Goal: Information Seeking & Learning: Learn about a topic

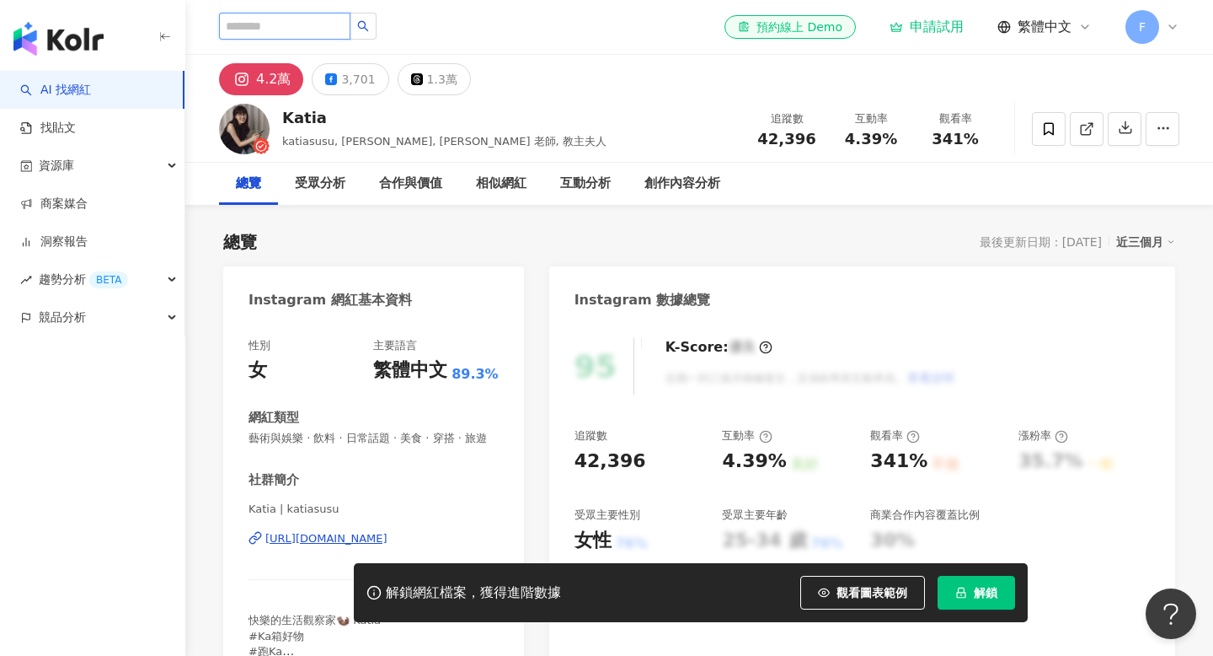
click at [302, 28] on input "search" at bounding box center [284, 26] width 131 height 27
type input "*"
type input "****"
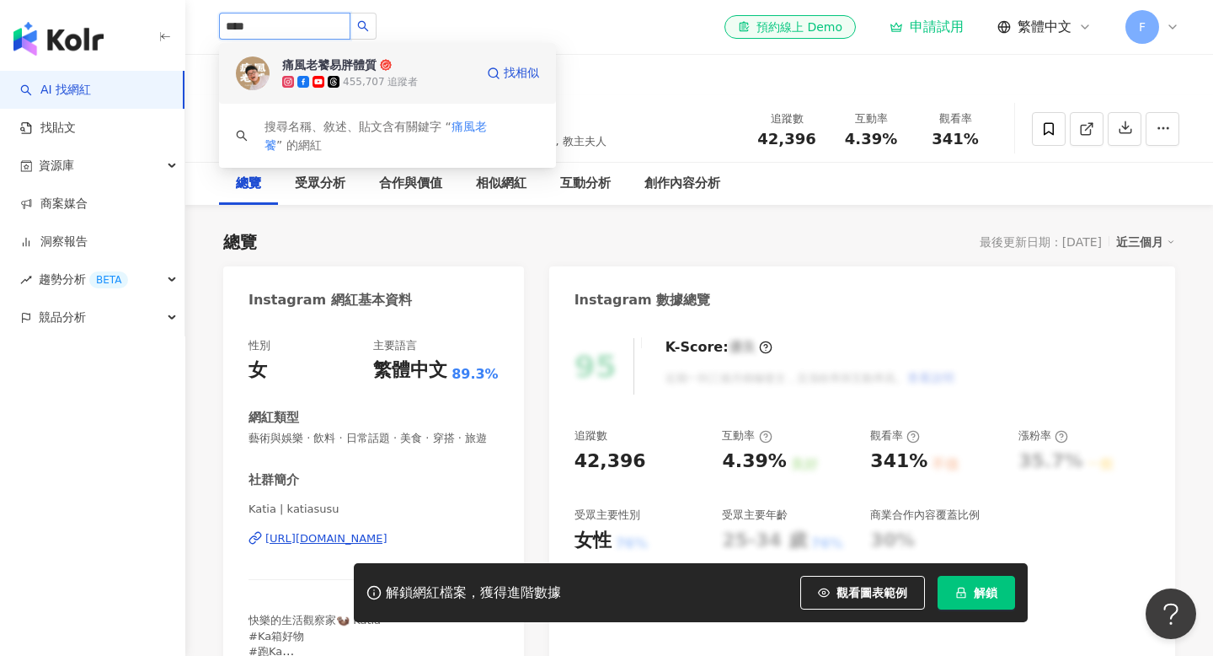
click at [370, 78] on div "455,707 追蹤者" at bounding box center [380, 82] width 75 height 14
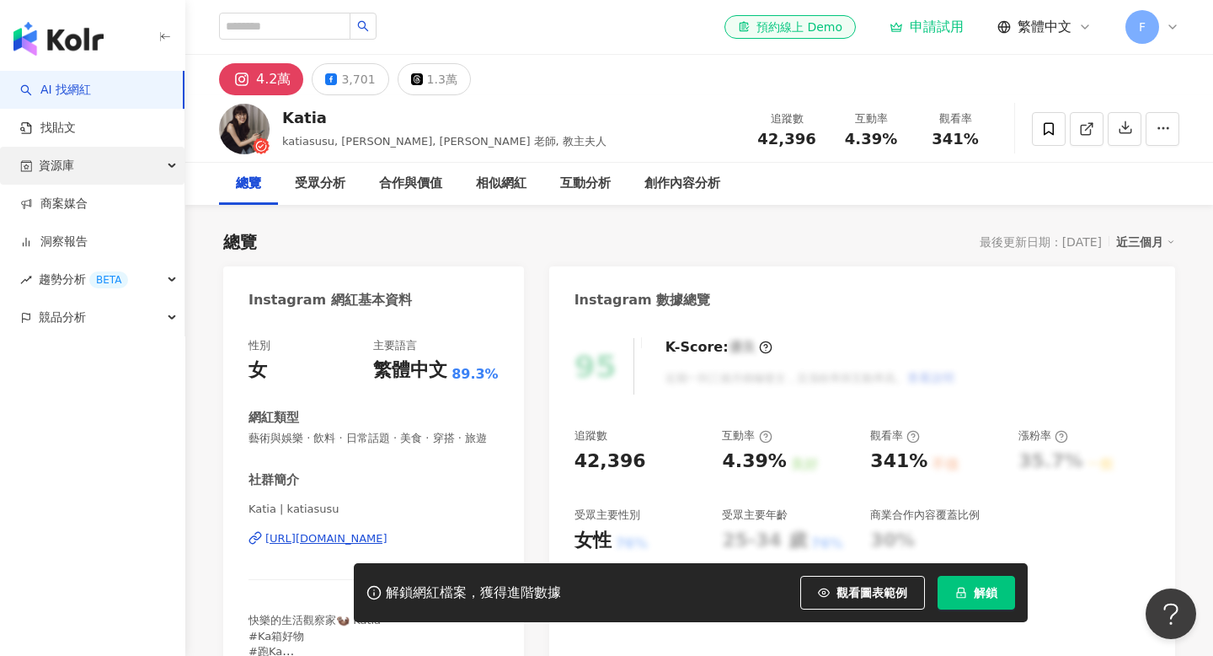
click at [150, 169] on div "資源庫" at bounding box center [92, 166] width 185 height 38
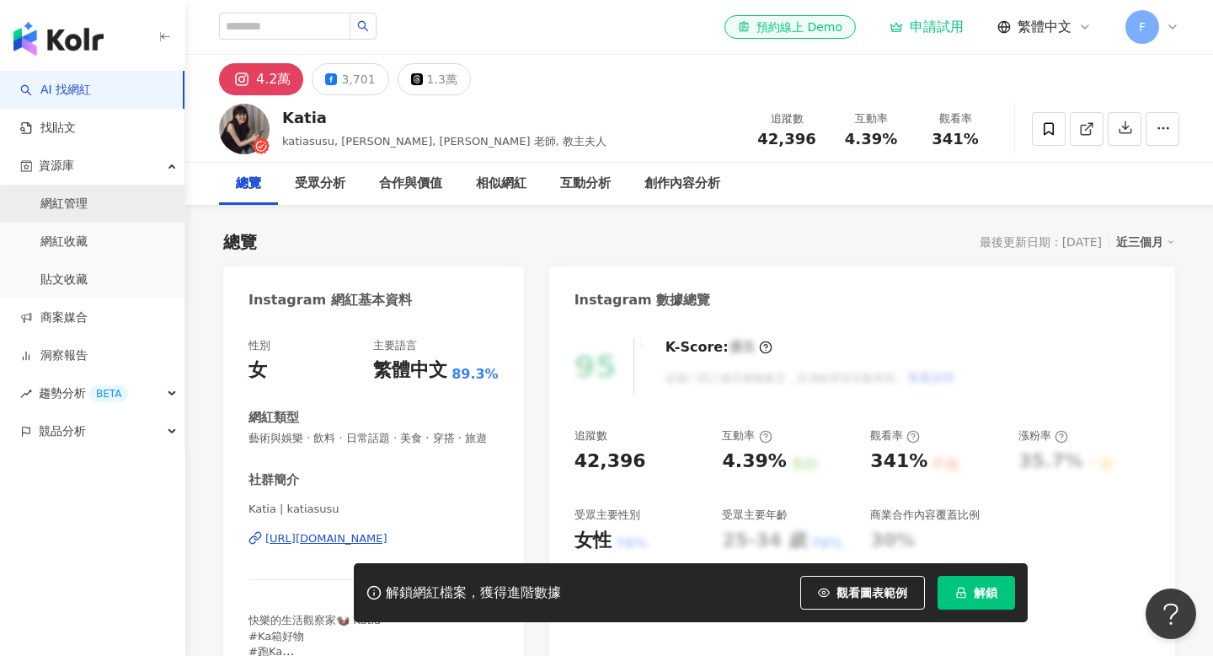
click at [88, 209] on link "網紅管理" at bounding box center [63, 203] width 47 height 17
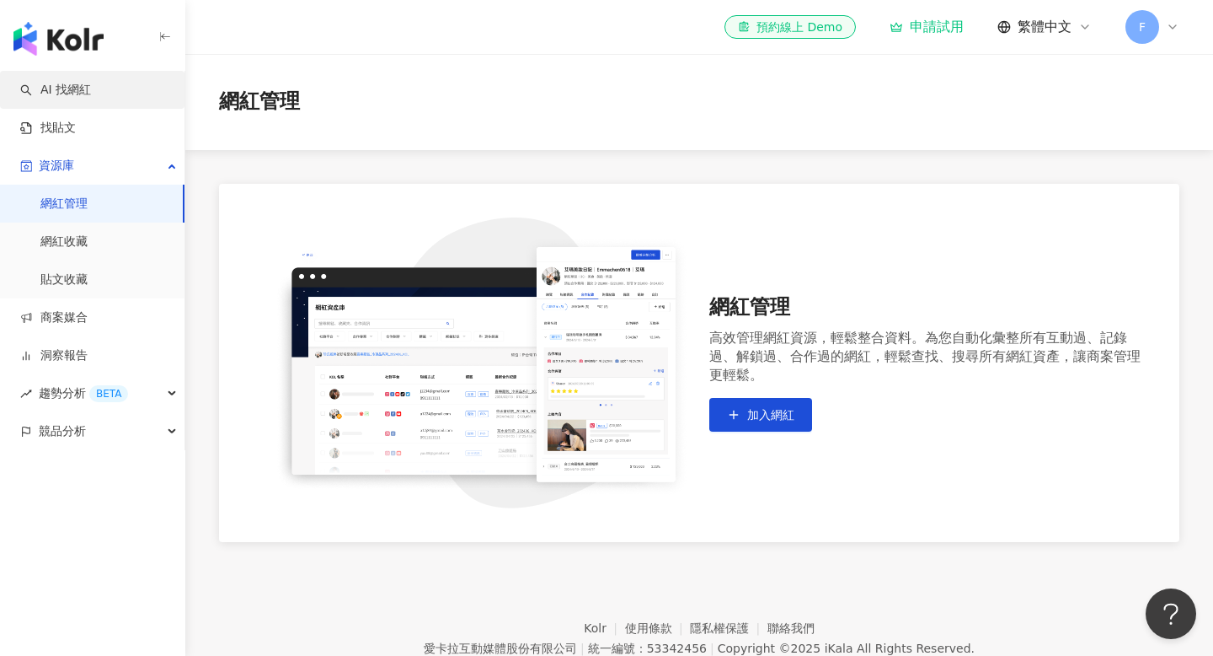
click at [91, 98] on link "AI 找網紅" at bounding box center [55, 90] width 71 height 17
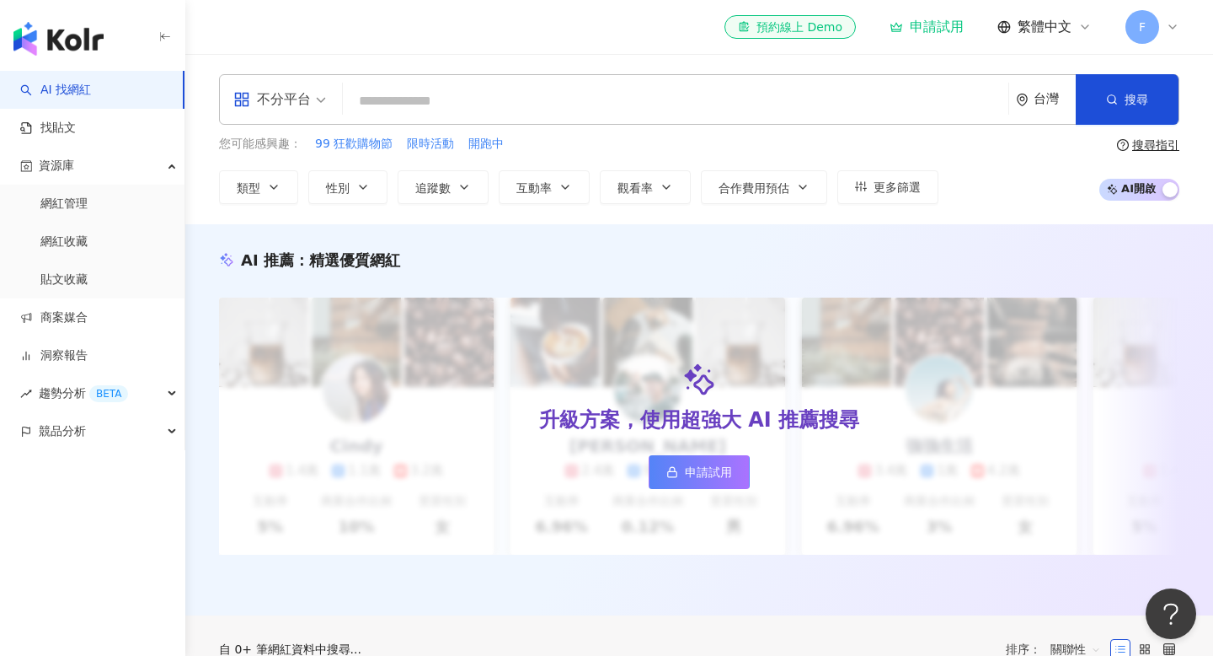
click at [454, 95] on input "search" at bounding box center [676, 101] width 652 height 32
click at [430, 100] on input "search" at bounding box center [676, 101] width 652 height 32
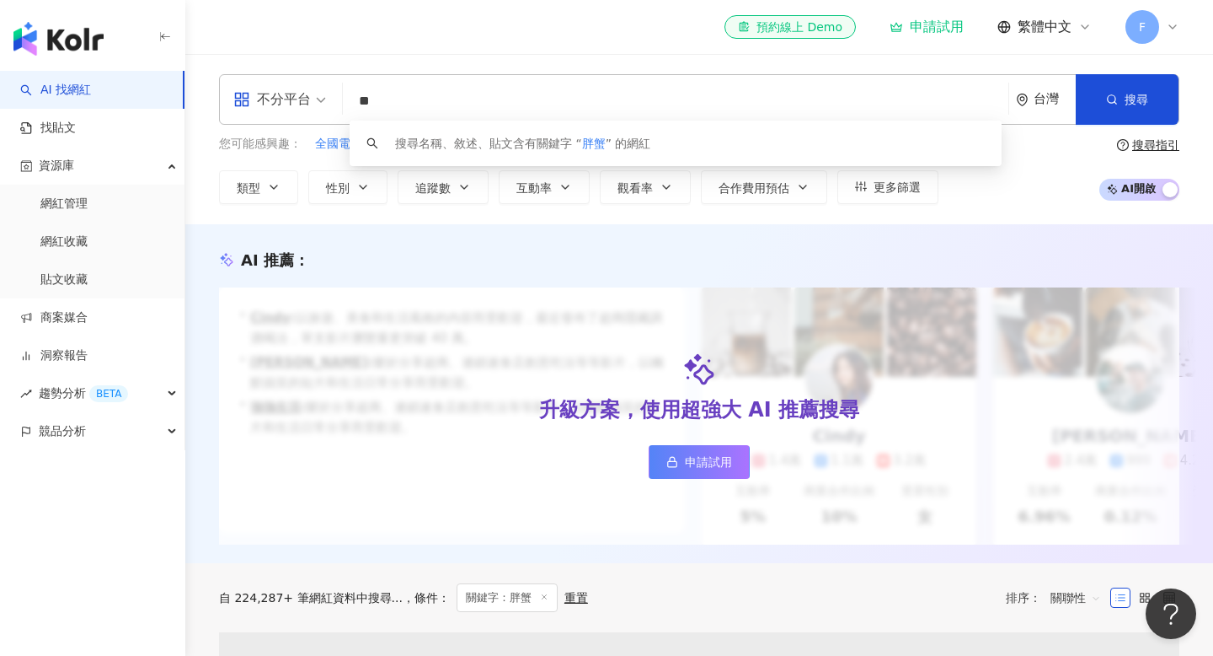
type input "*"
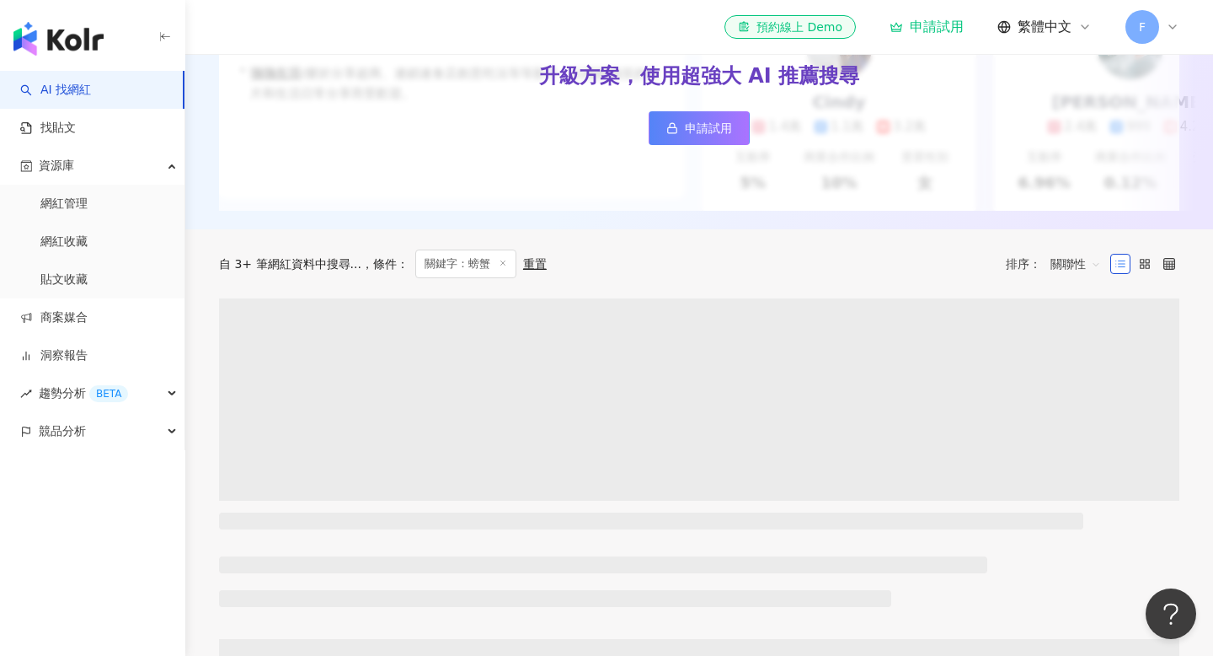
scroll to position [349, 0]
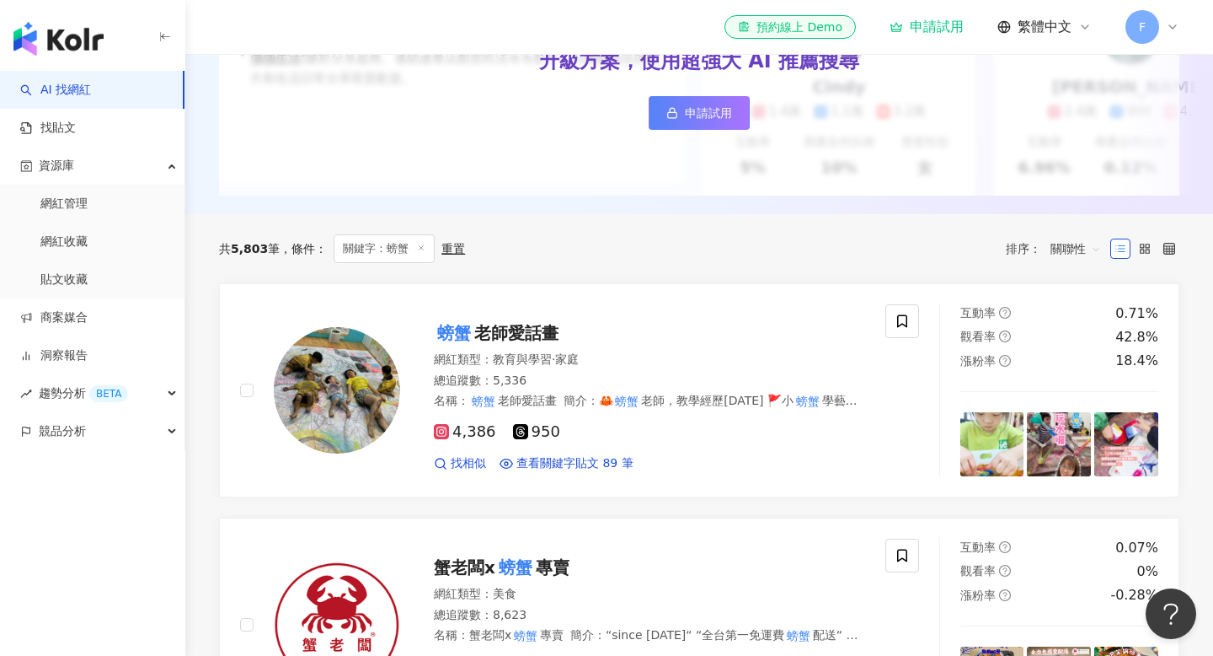
type input "**"
click at [733, 255] on div "共 5,803 筆 條件 ： 關鍵字：螃蟹 重置 排序： 關聯性" at bounding box center [699, 248] width 961 height 29
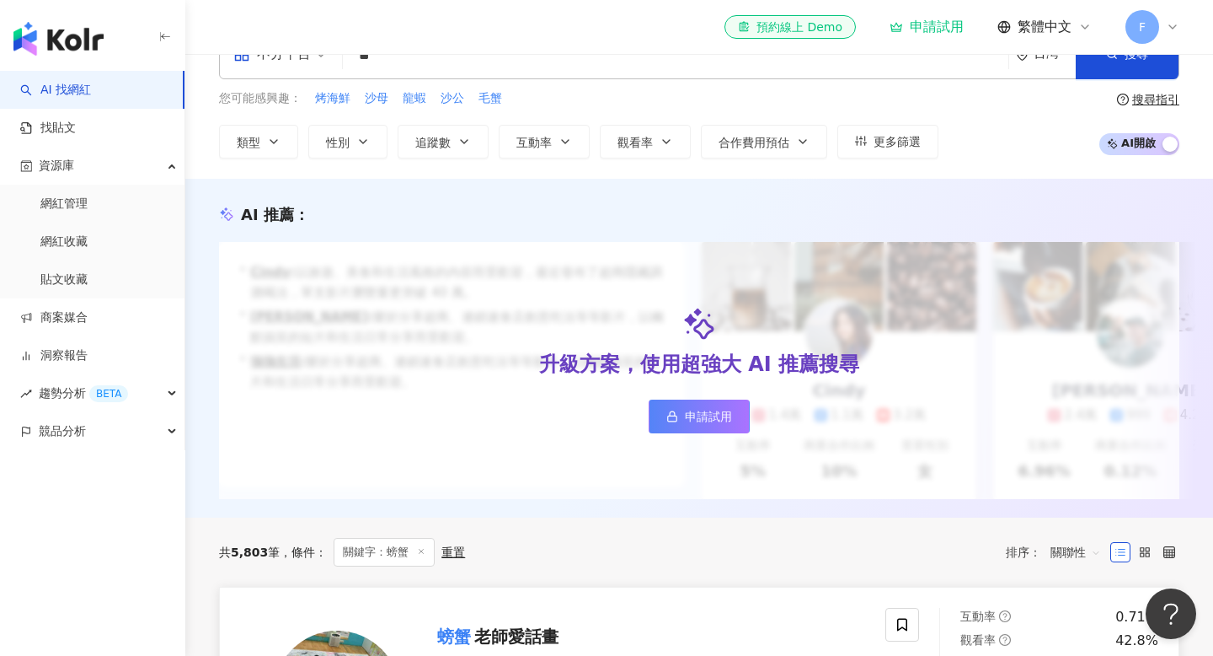
scroll to position [0, 0]
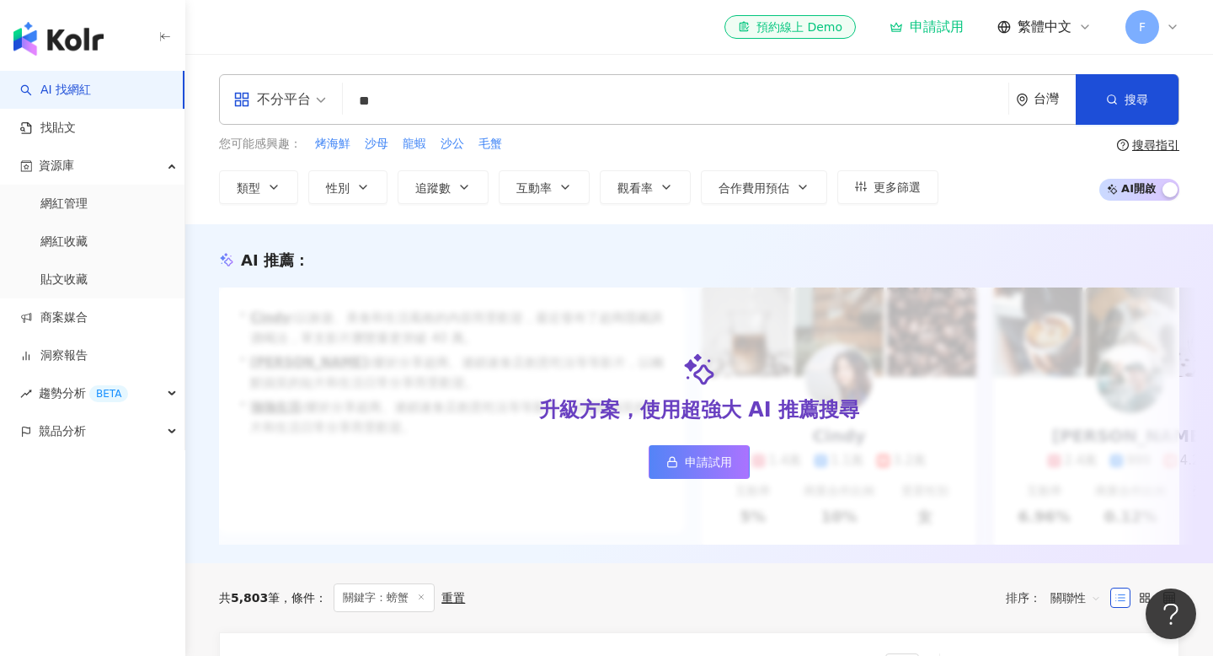
click at [519, 83] on div "不分平台 ** 台灣 搜尋 loading 搜尋名稱、敘述、貼文含有關鍵字 “ 螃蟹 ” 的網紅" at bounding box center [699, 99] width 961 height 51
click at [519, 88] on input "**" at bounding box center [676, 101] width 652 height 32
type input "**"
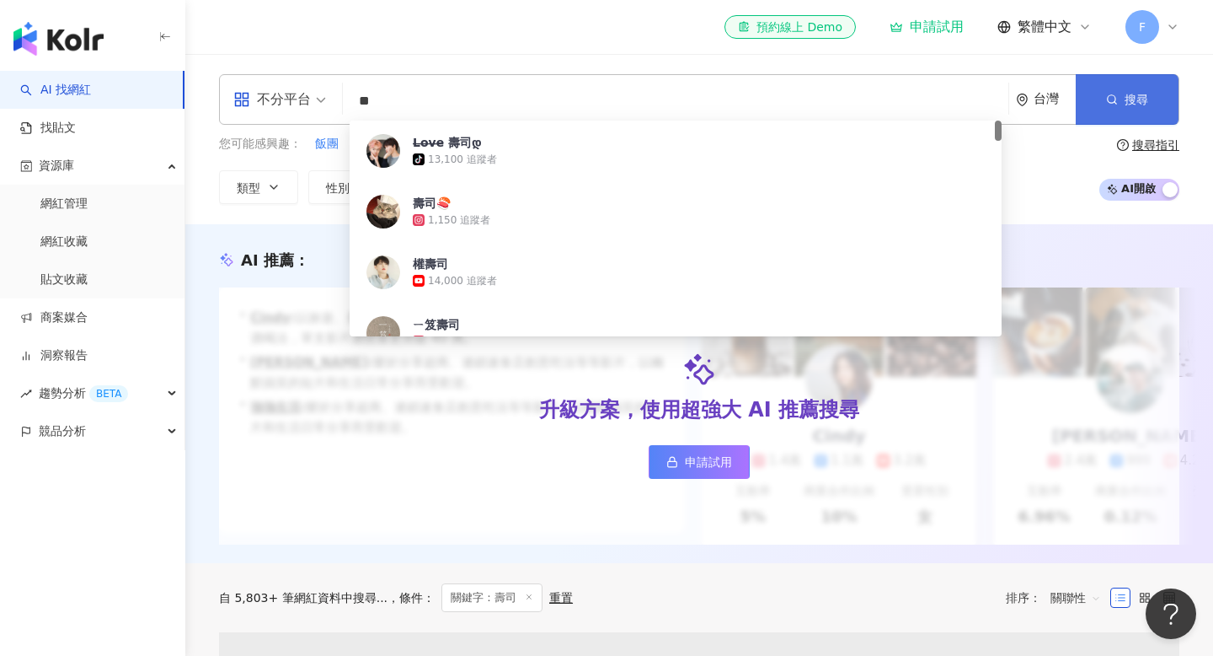
click at [1116, 99] on circle "button" at bounding box center [1112, 99] width 8 height 8
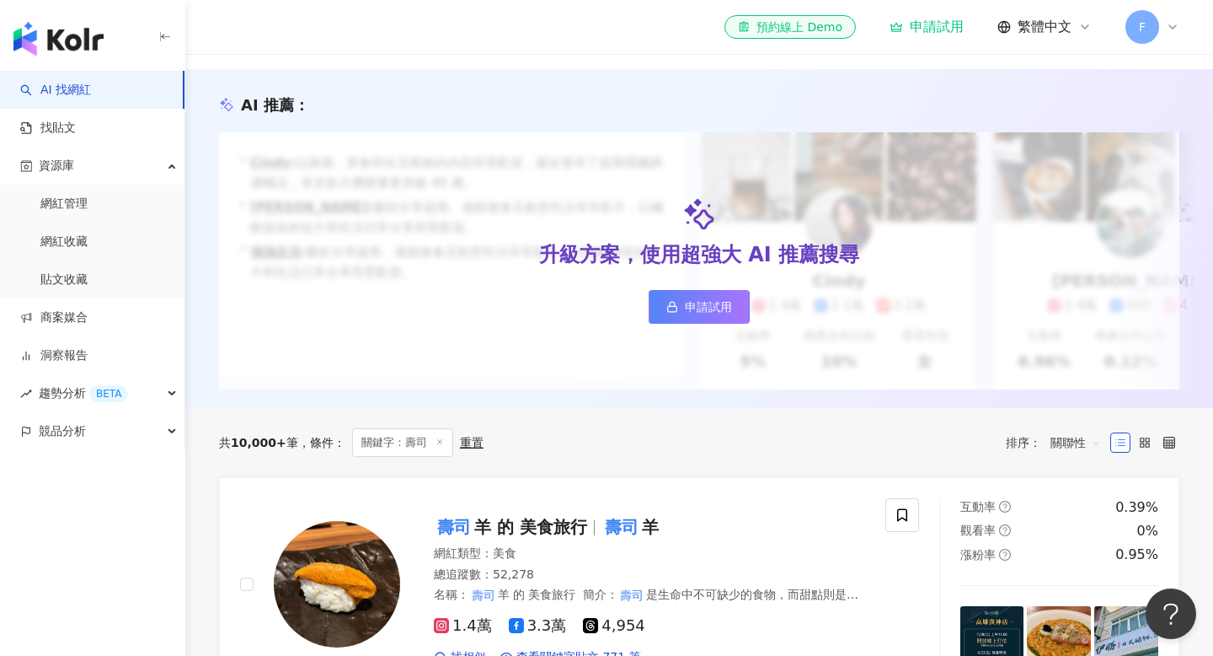
scroll to position [55, 0]
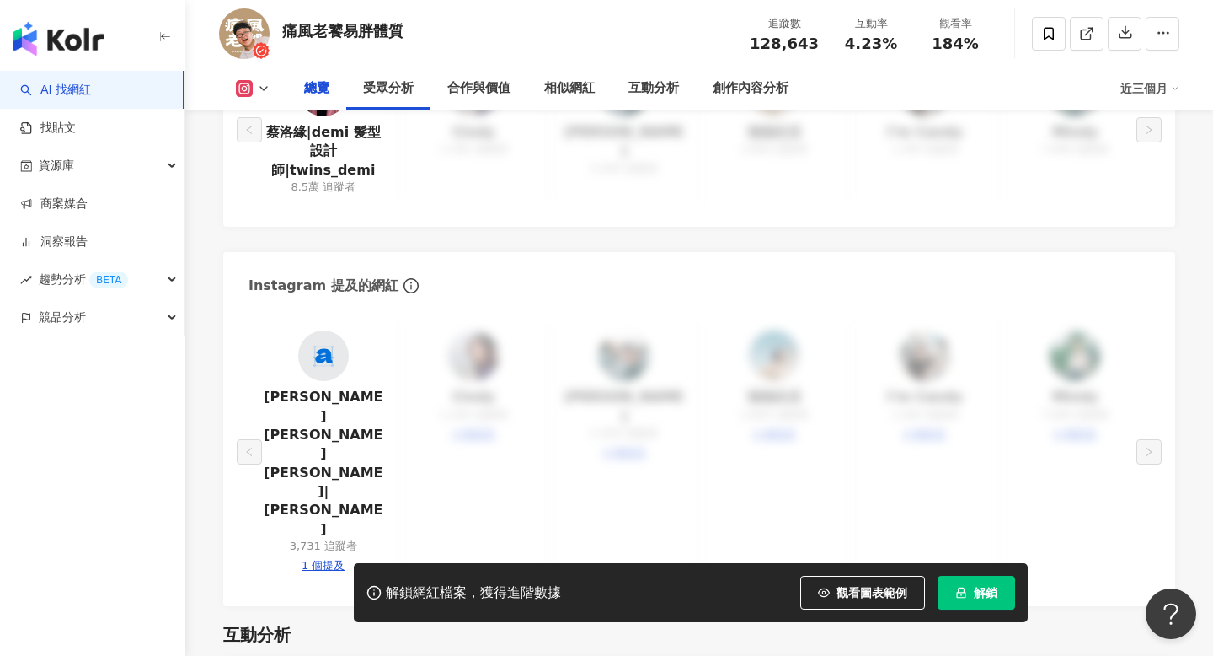
scroll to position [172, 0]
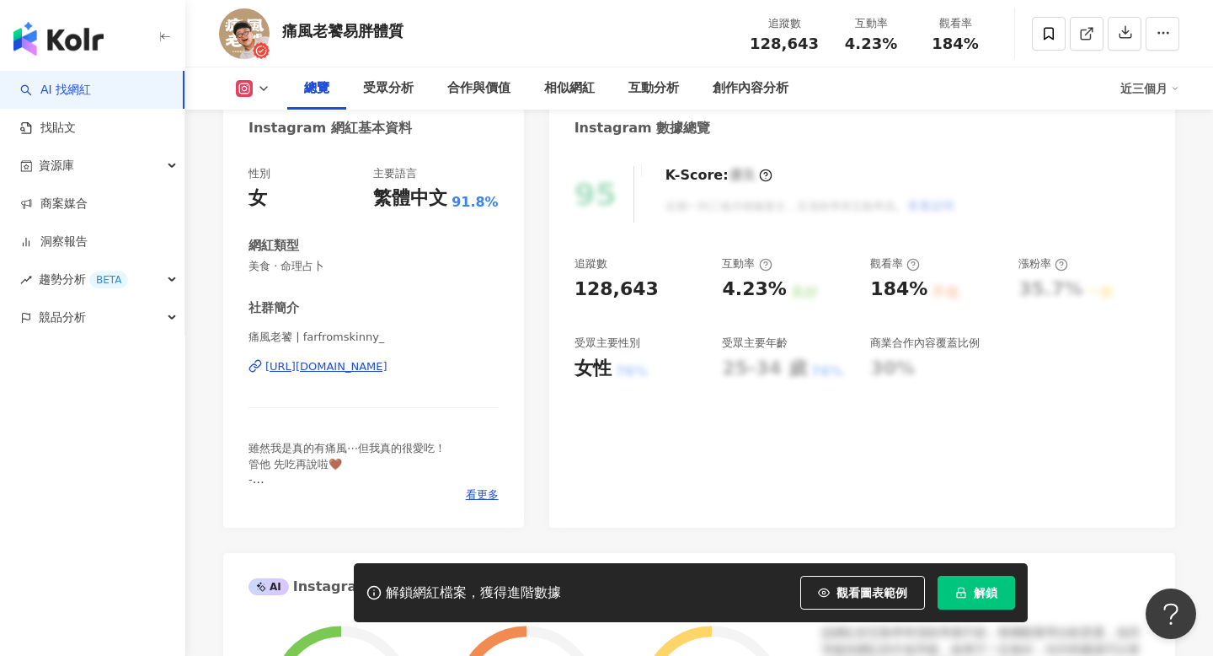
click at [232, 89] on button at bounding box center [253, 88] width 68 height 17
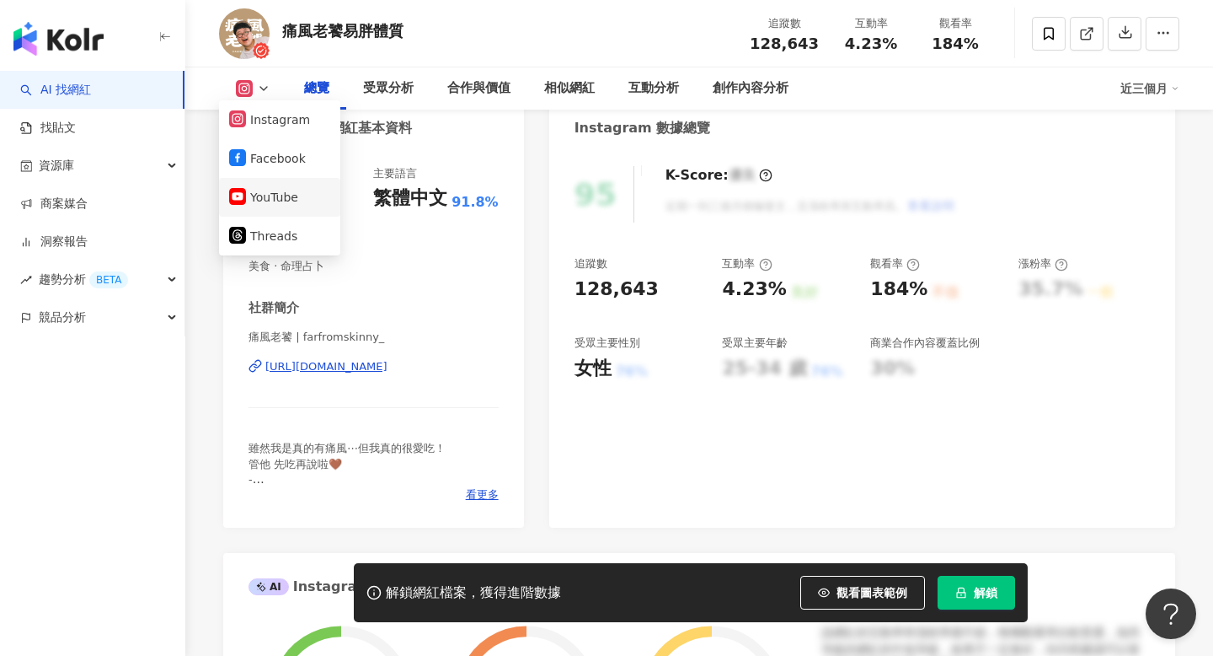
click at [285, 203] on button "YouTube" at bounding box center [279, 197] width 101 height 24
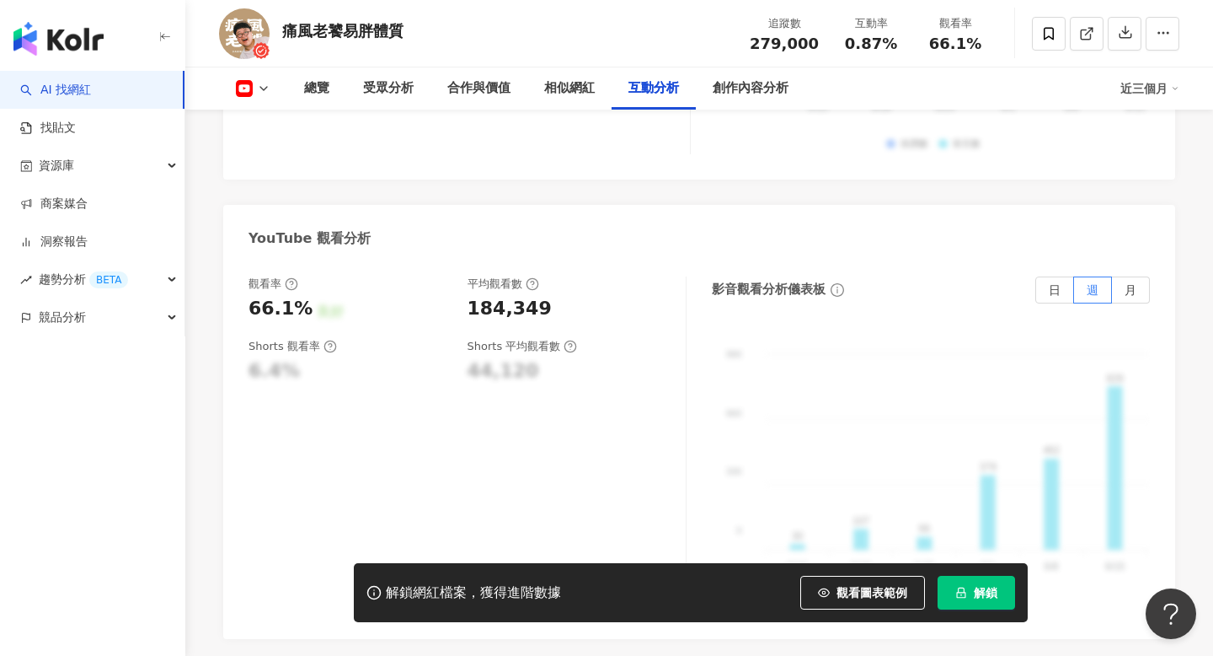
scroll to position [3175, 0]
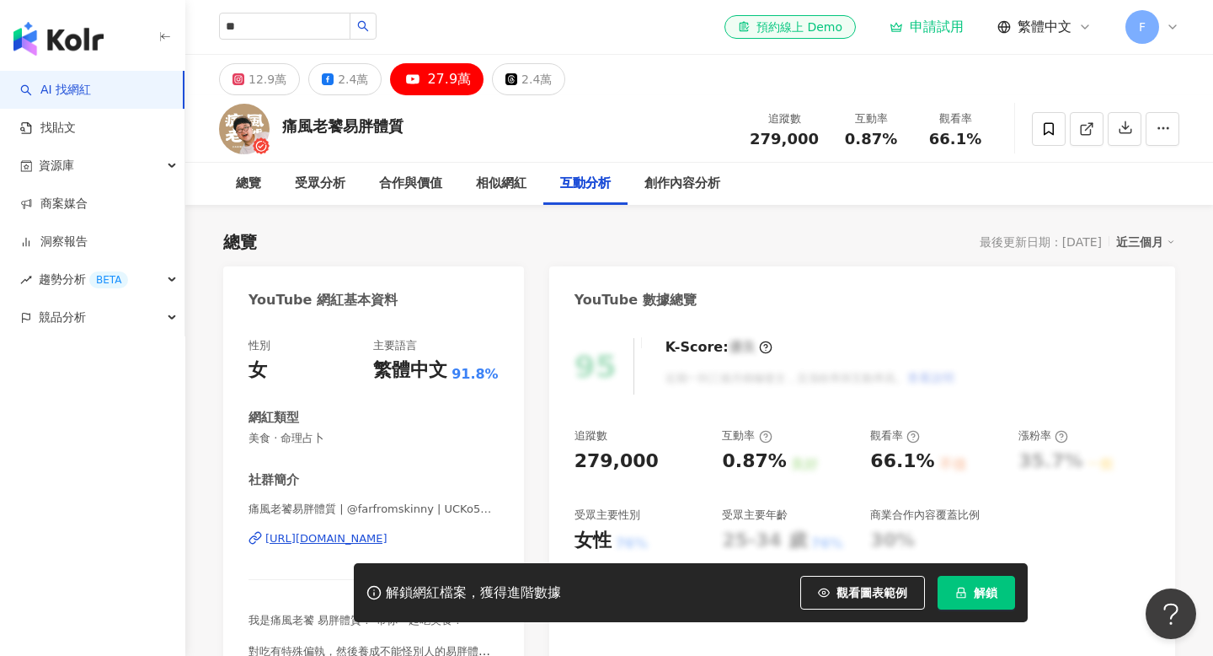
type input "*"
type input "**"
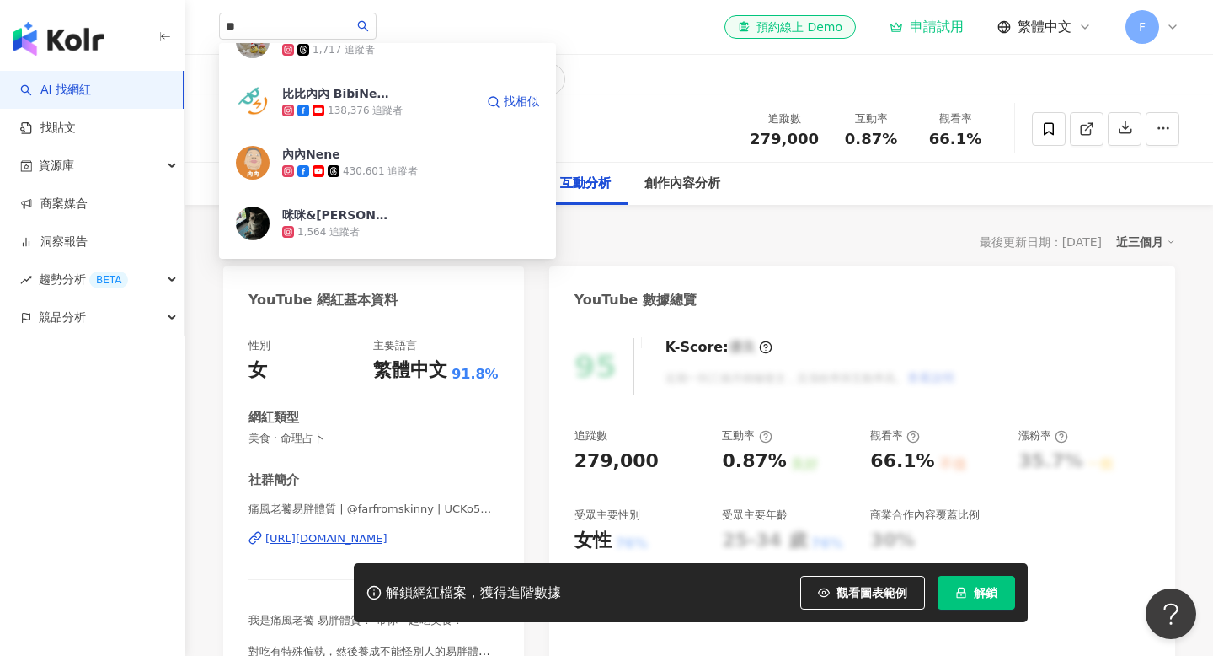
scroll to position [155, 0]
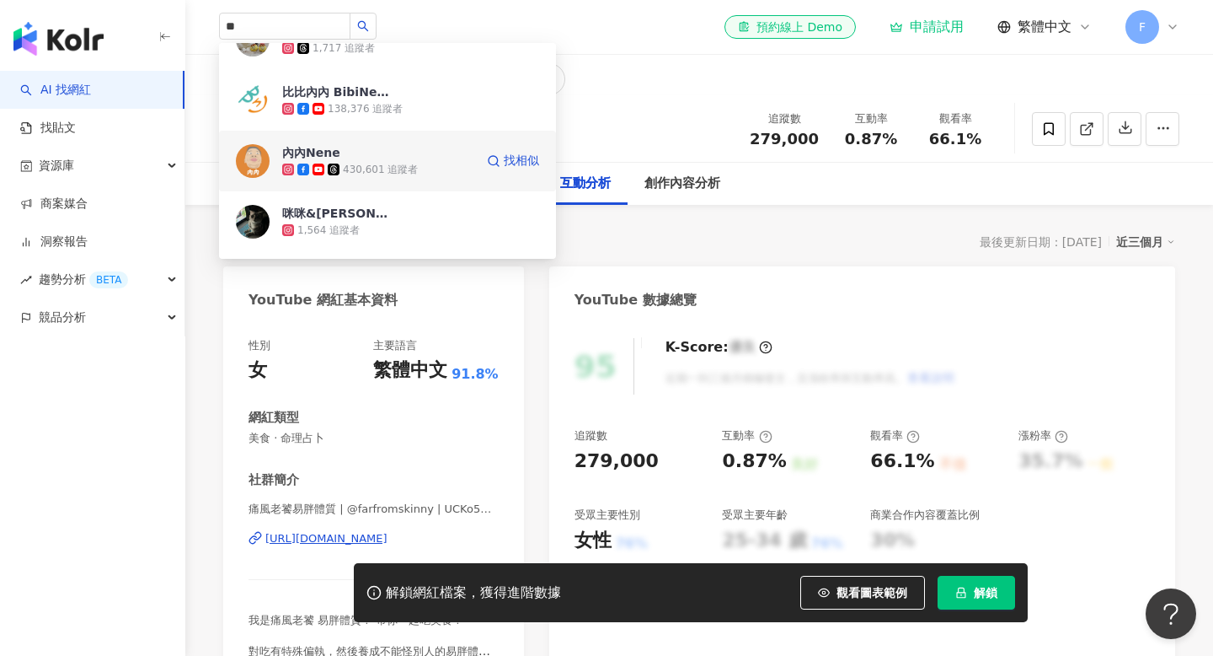
click at [423, 153] on div "內內Nene 430,601 追蹤者" at bounding box center [378, 161] width 192 height 34
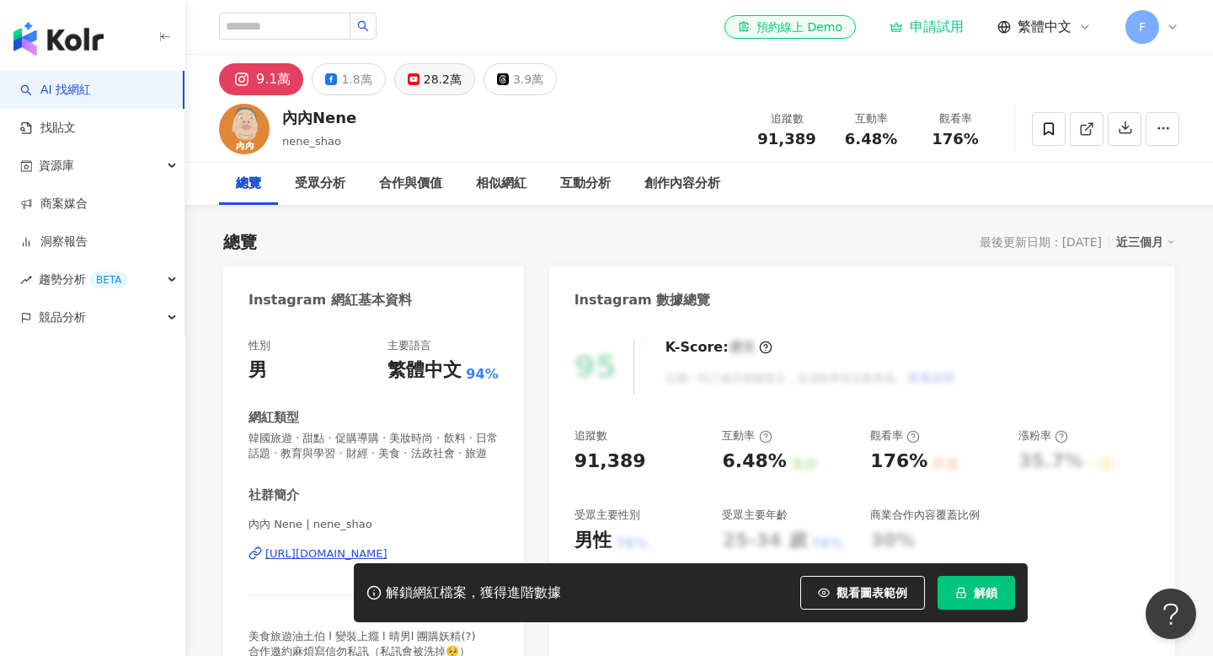
click at [424, 86] on div "28.2萬" at bounding box center [443, 79] width 38 height 24
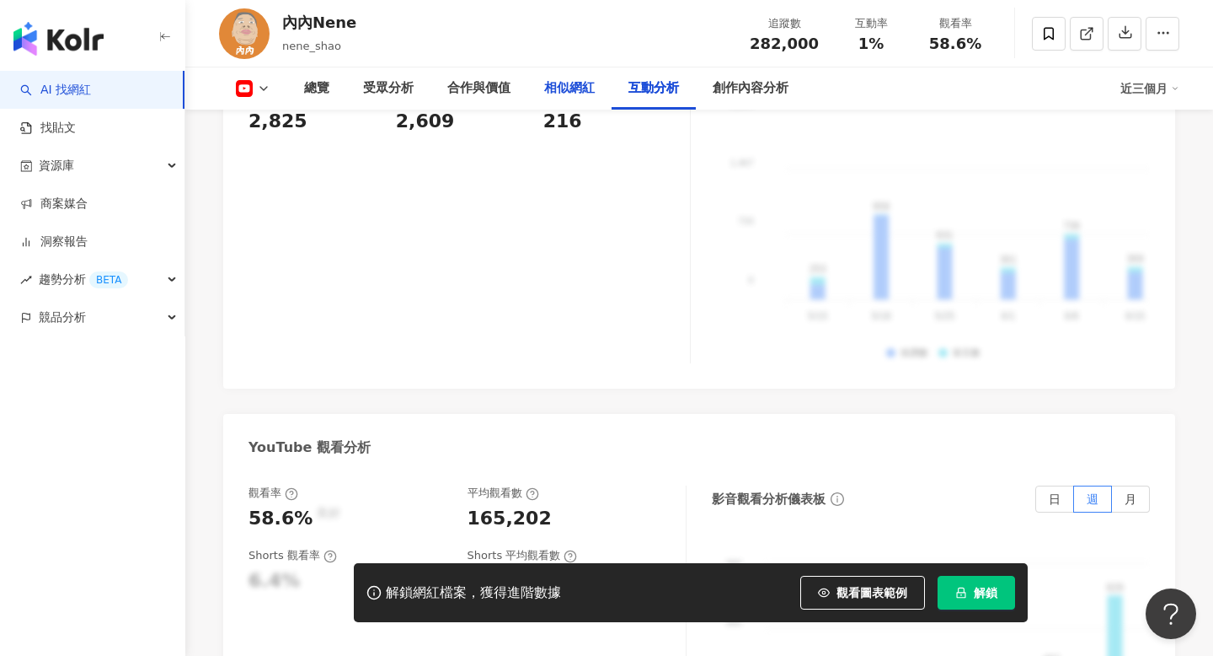
scroll to position [2969, 0]
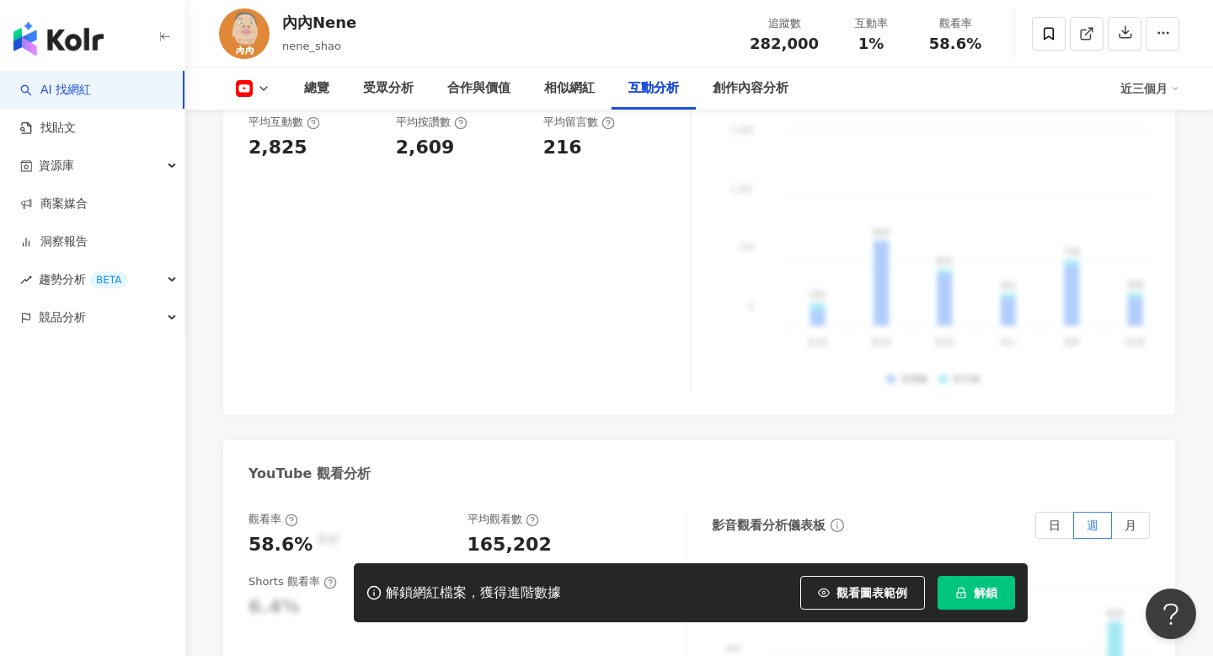
click at [225, 35] on img at bounding box center [244, 33] width 51 height 51
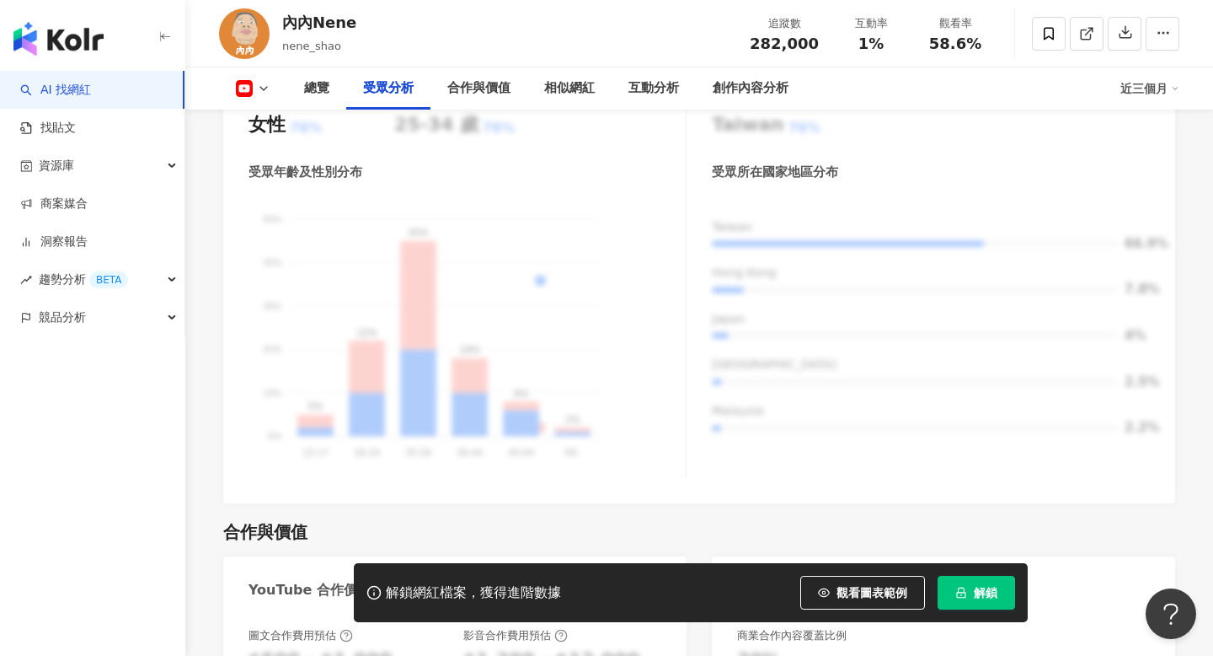
click at [263, 93] on icon at bounding box center [263, 88] width 13 height 13
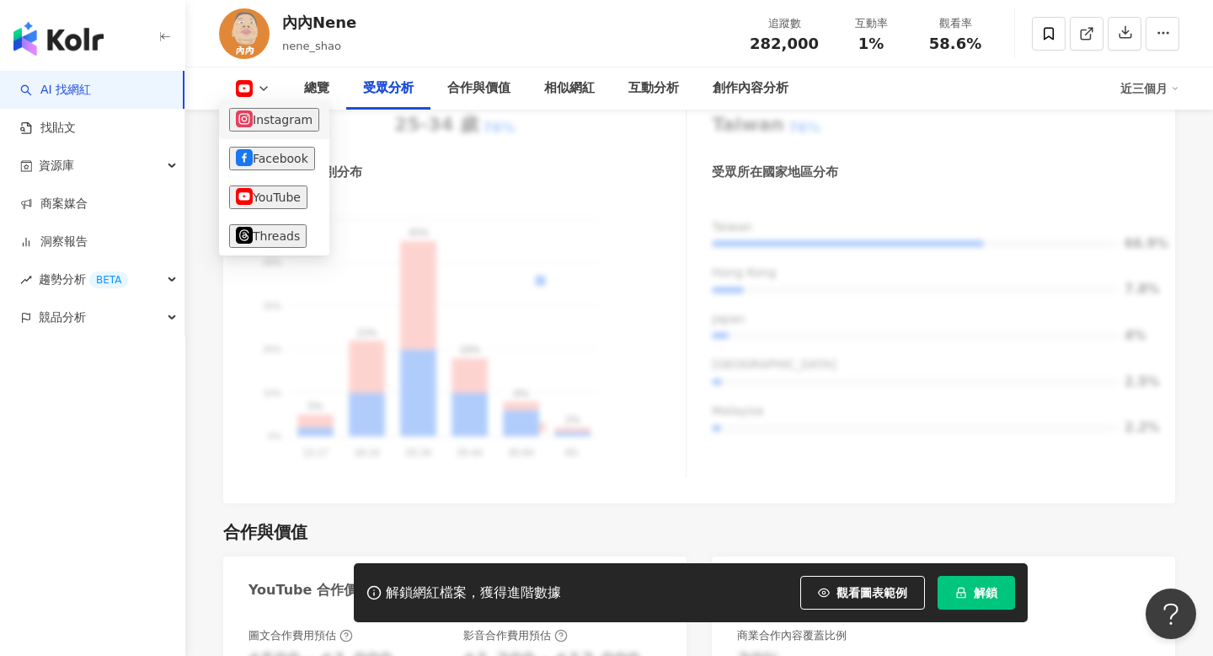
click at [271, 115] on button "Instagram" at bounding box center [274, 120] width 90 height 24
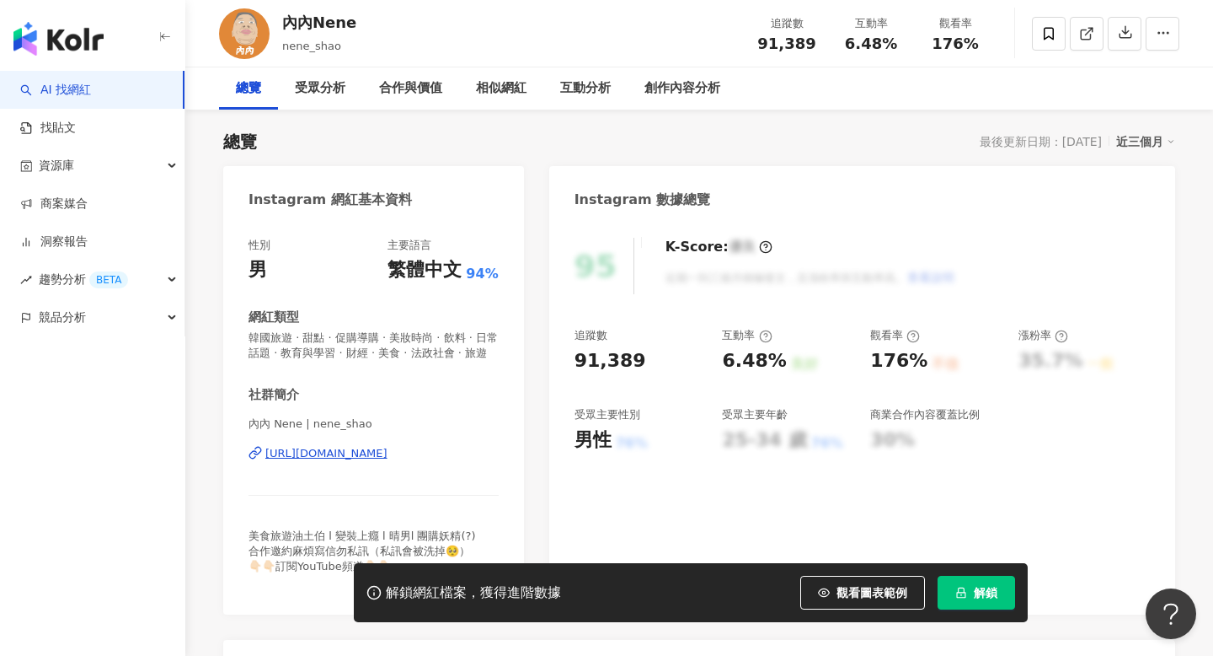
scroll to position [51, 0]
